Goal: Task Accomplishment & Management: Manage account settings

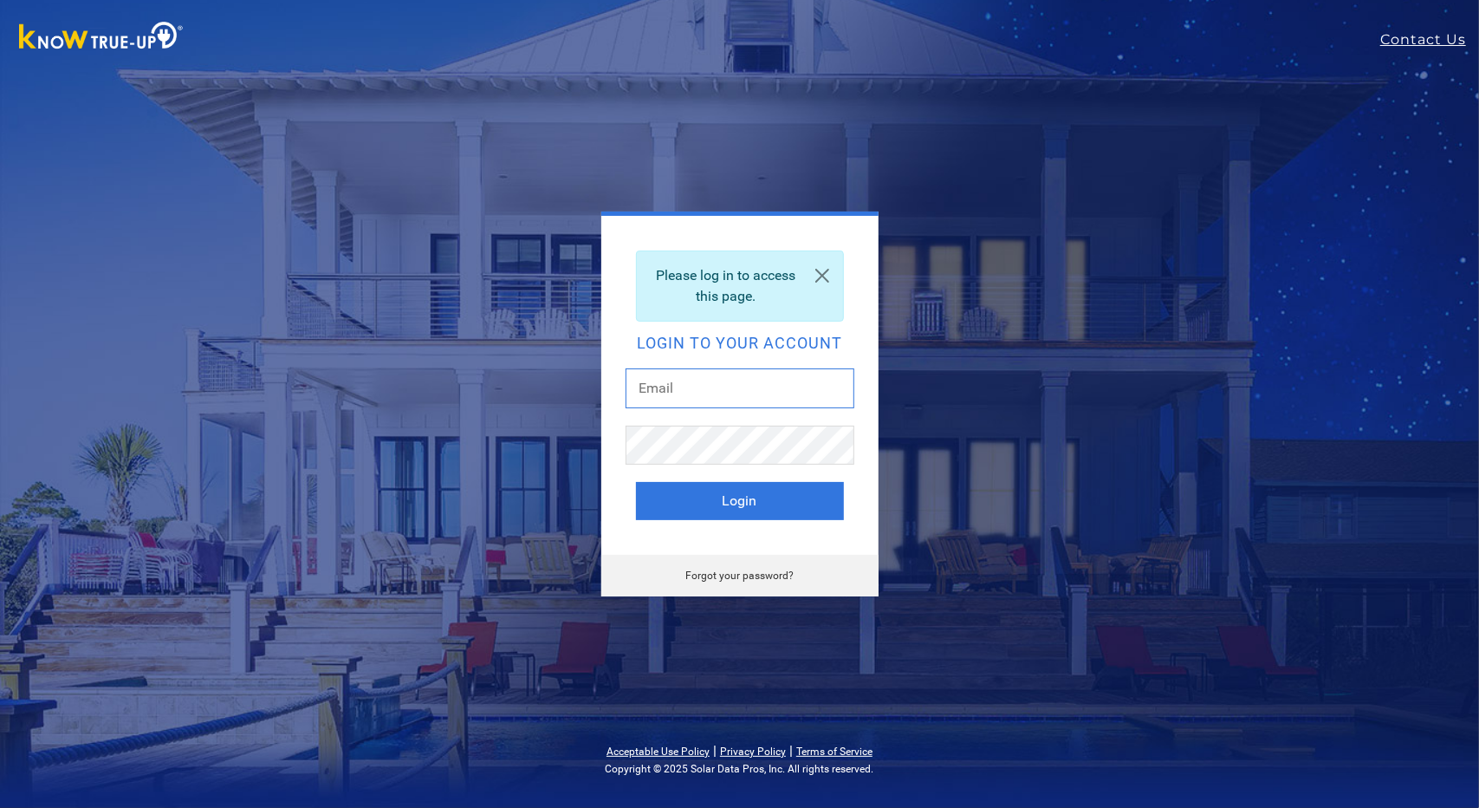
click at [684, 386] on input "text" at bounding box center [740, 388] width 229 height 40
type input "marks@mrroofing.net"
click at [759, 496] on button "Login" at bounding box center [740, 501] width 208 height 38
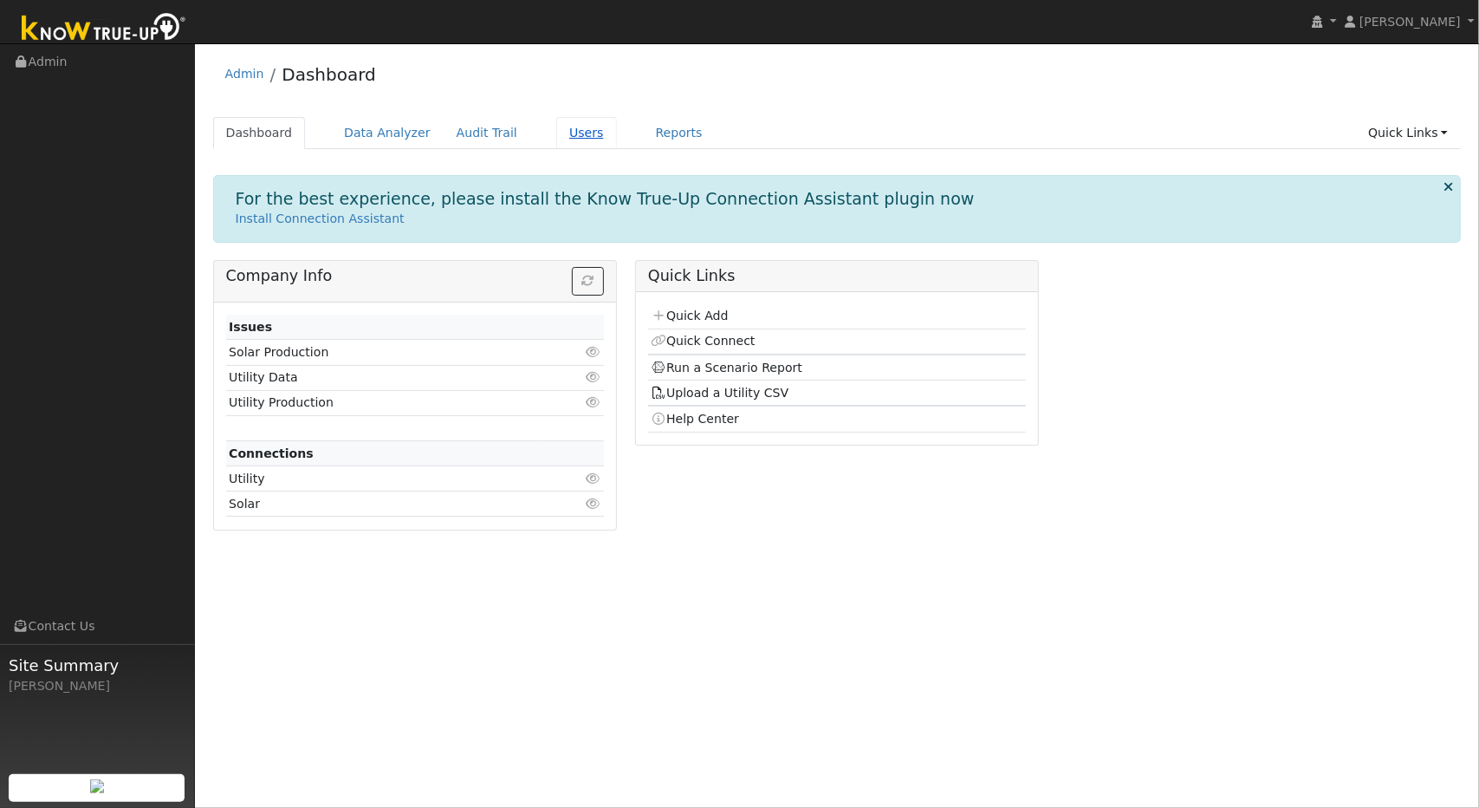
click at [556, 135] on link "Users" at bounding box center [586, 133] width 61 height 32
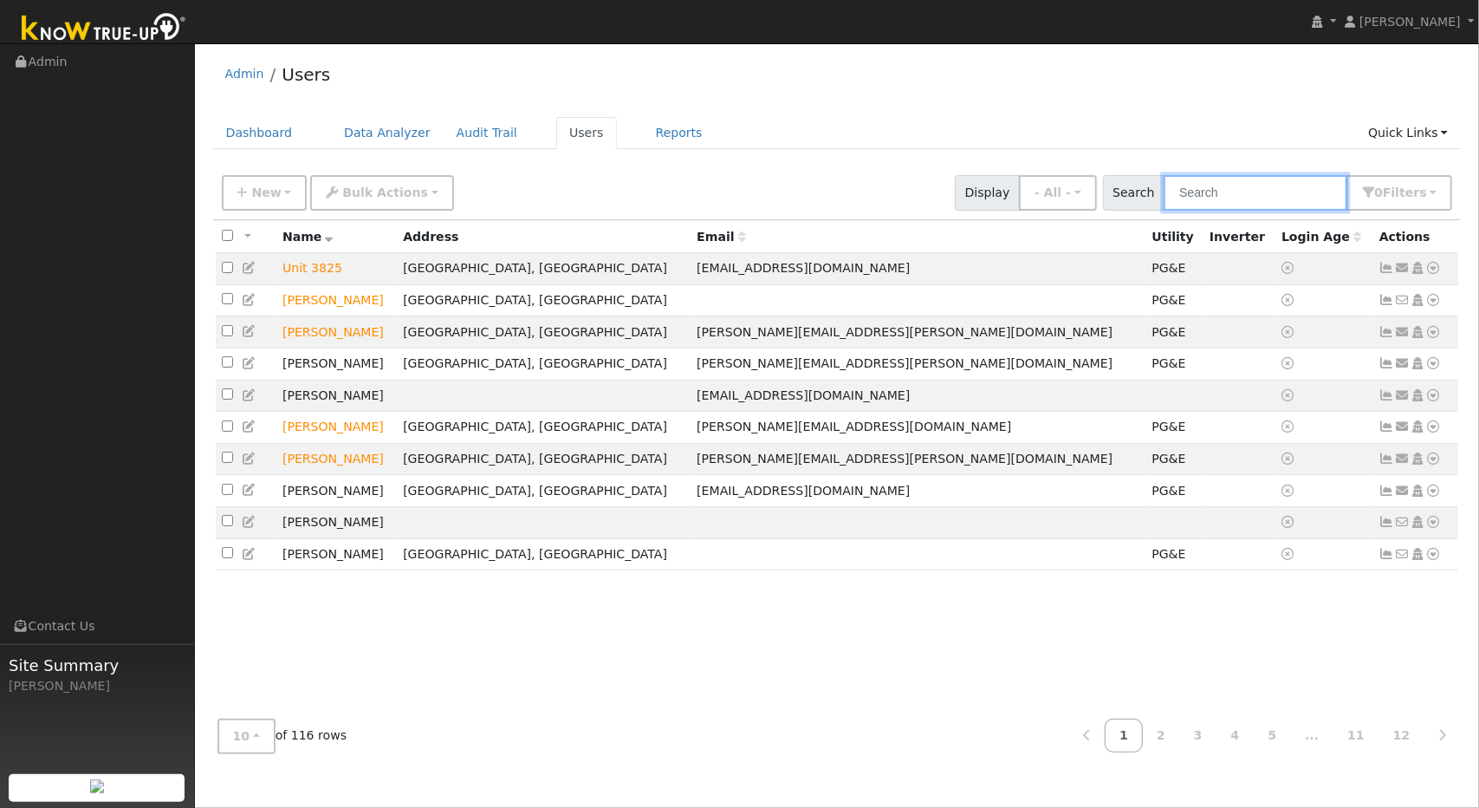
click at [1238, 185] on input "text" at bounding box center [1256, 193] width 184 height 36
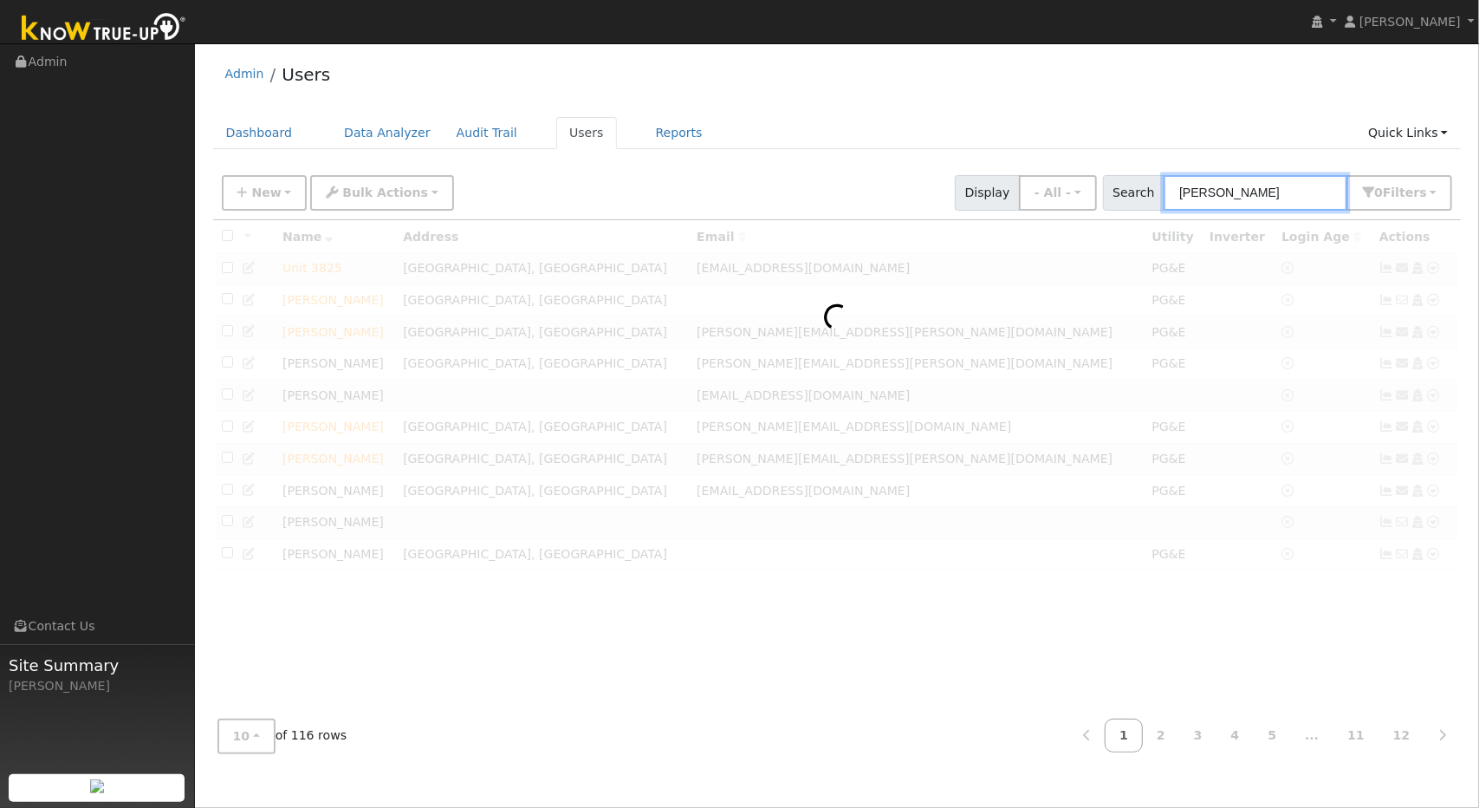
type input "serio"
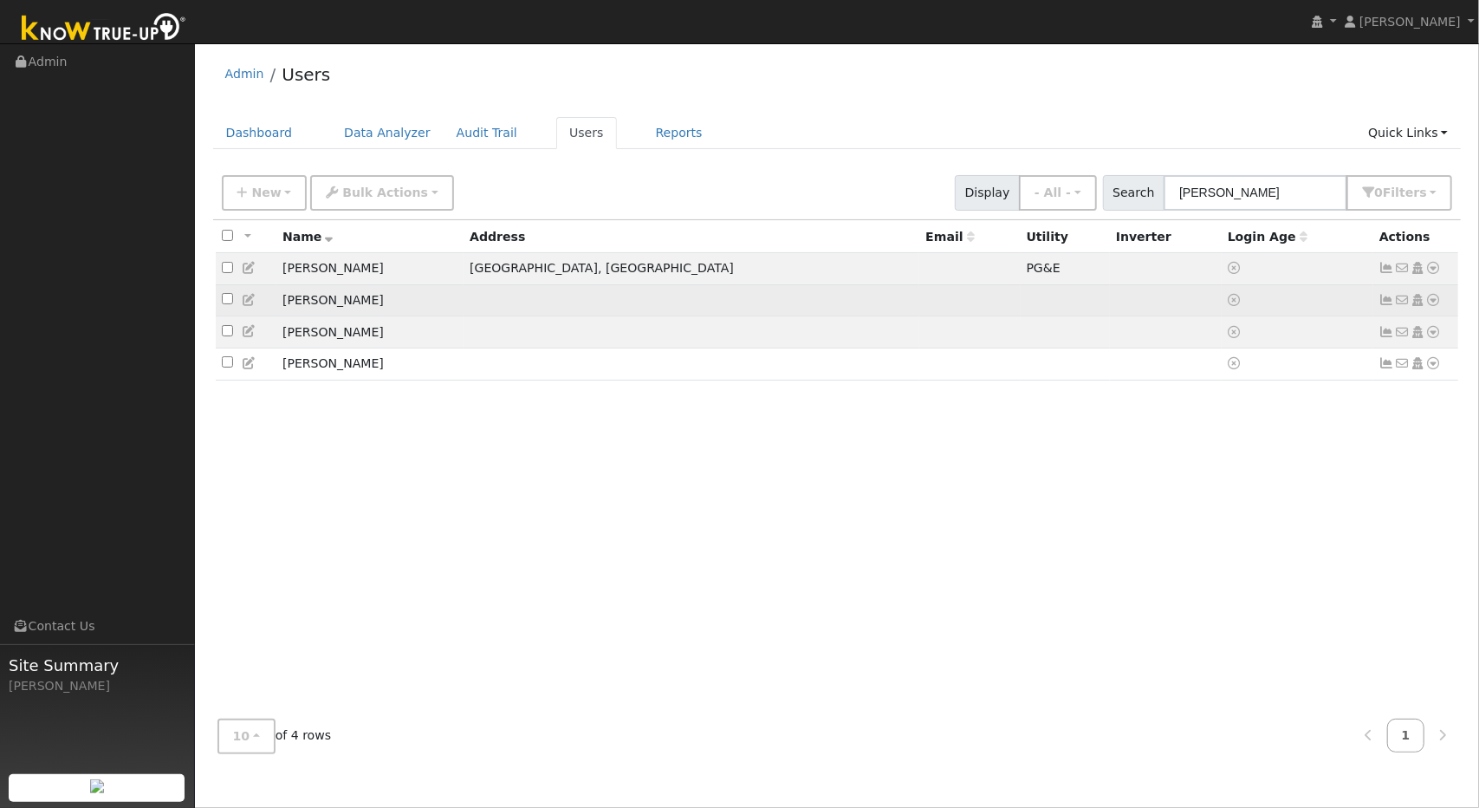
click at [1430, 298] on icon at bounding box center [1435, 300] width 16 height 12
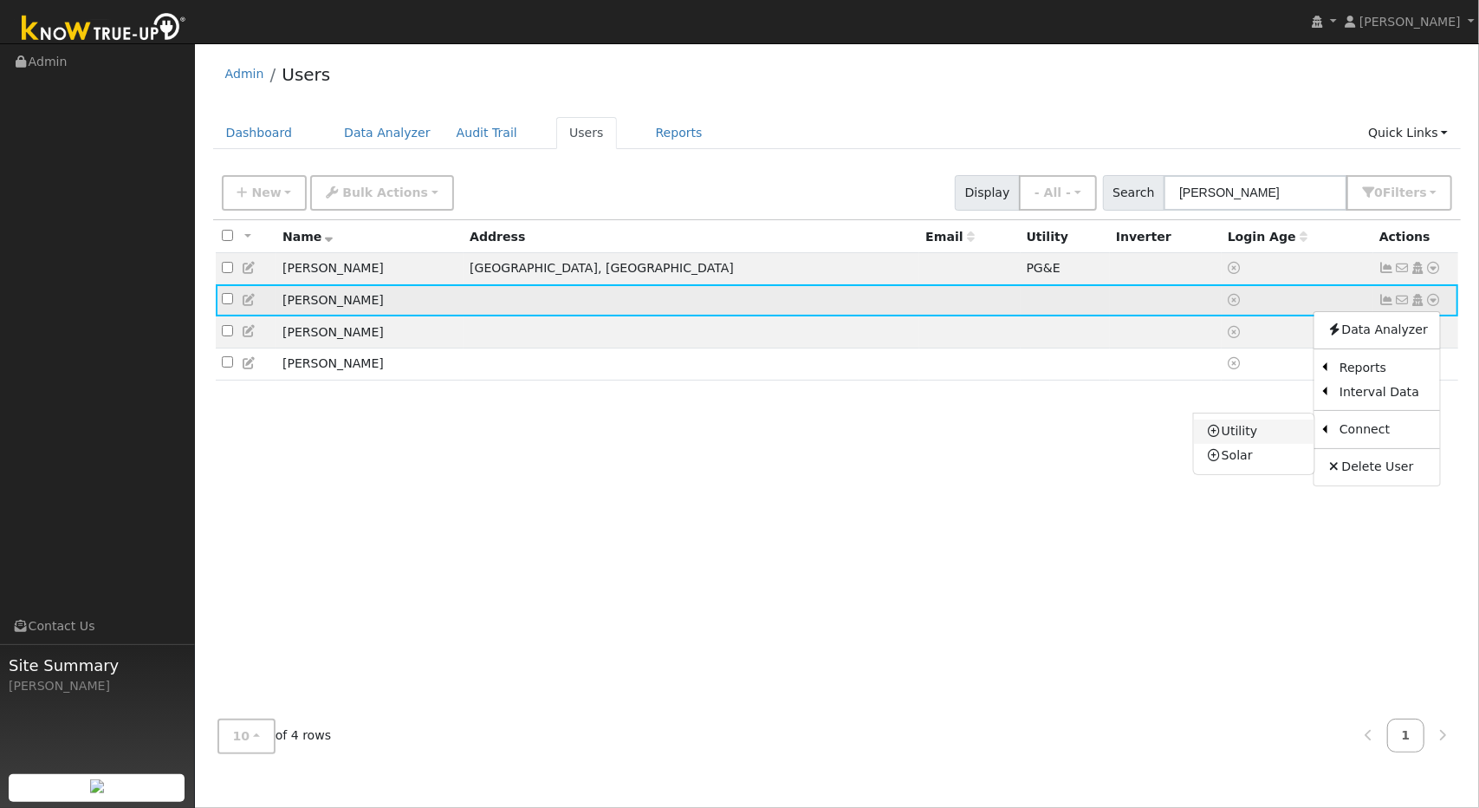
click at [1279, 437] on link "Utility" at bounding box center [1254, 431] width 120 height 24
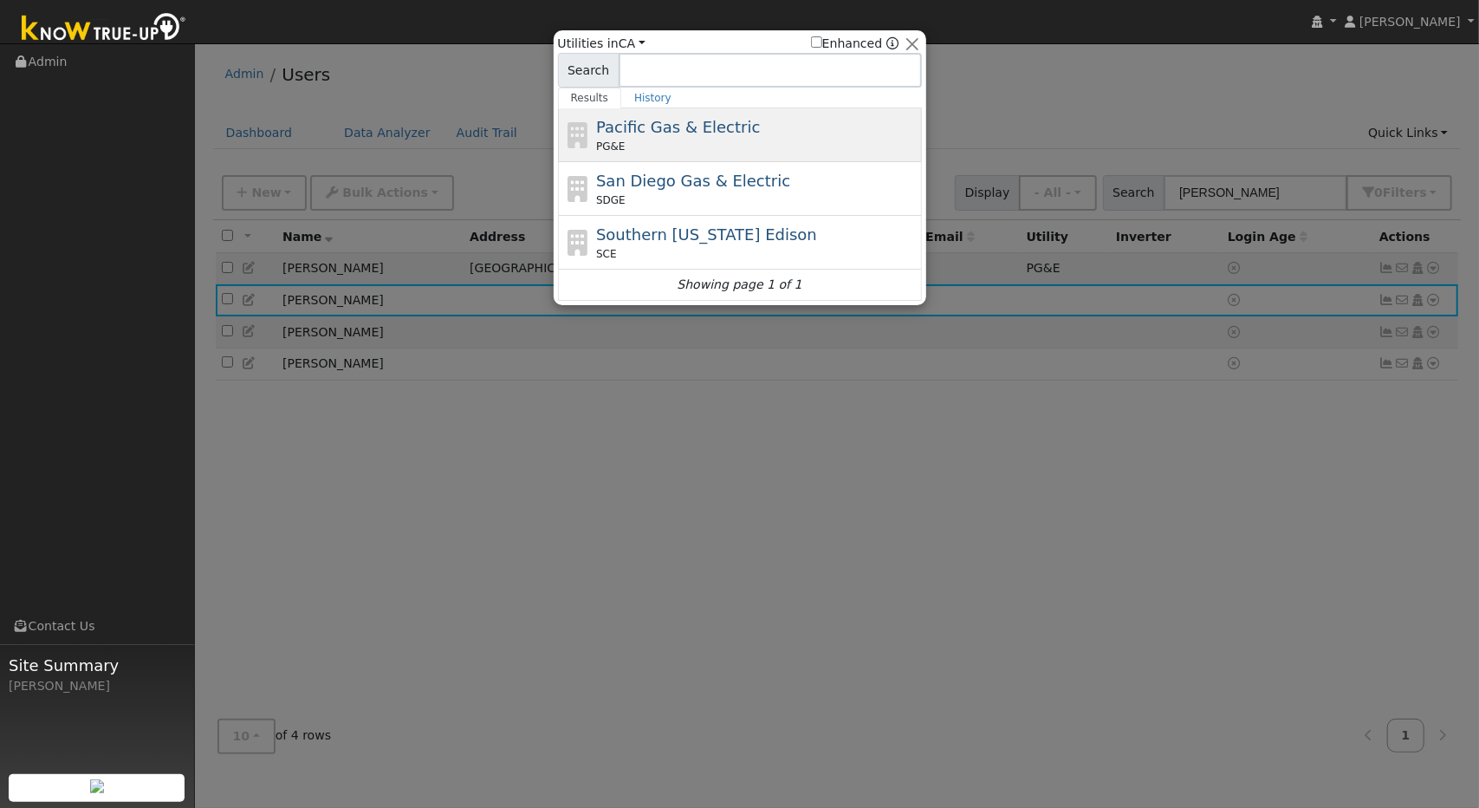
click at [704, 123] on span "Pacific Gas & Electric" at bounding box center [678, 127] width 164 height 18
